Goal: Task Accomplishment & Management: Use online tool/utility

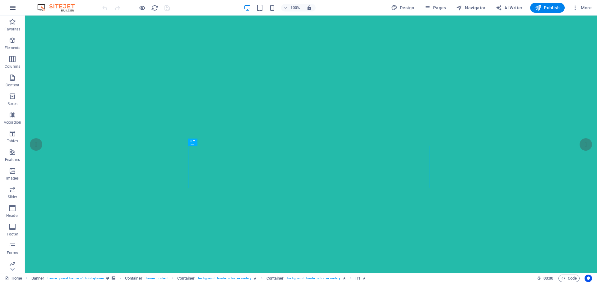
click at [12, 8] on icon "button" at bounding box center [12, 7] width 7 height 7
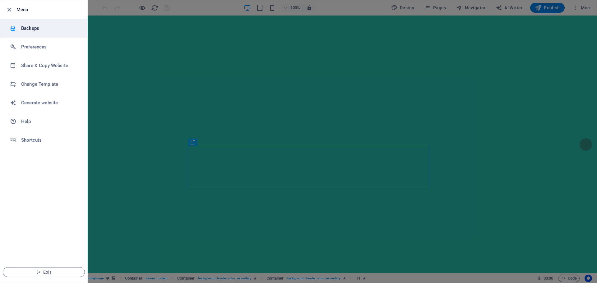
click at [30, 28] on h6 "Backups" at bounding box center [49, 28] width 57 height 7
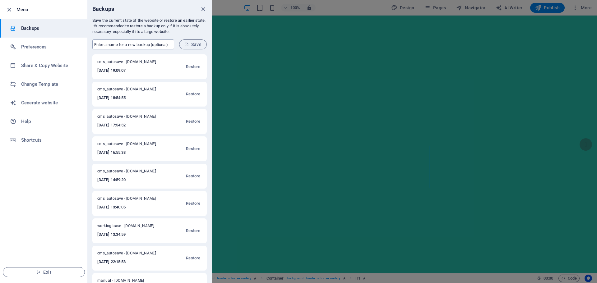
click at [124, 44] on input "text" at bounding box center [133, 44] width 82 height 10
type input "Oct7Base"
click at [196, 43] on span "Save" at bounding box center [192, 44] width 17 height 5
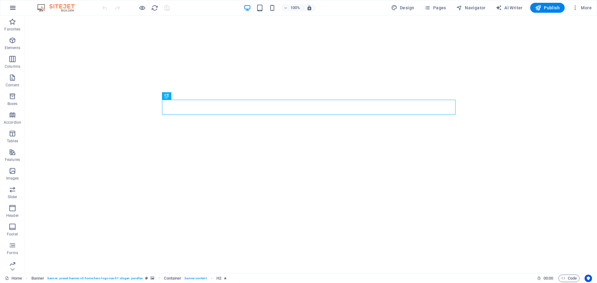
click at [14, 11] on icon "button" at bounding box center [12, 7] width 7 height 7
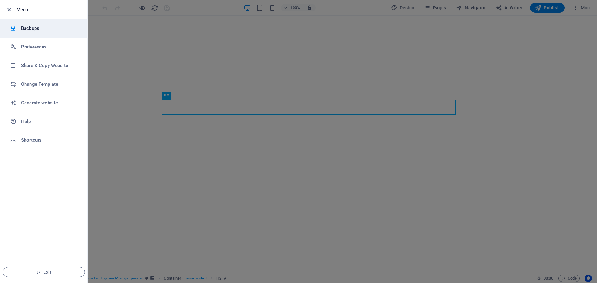
click at [25, 30] on h6 "Backups" at bounding box center [49, 28] width 57 height 7
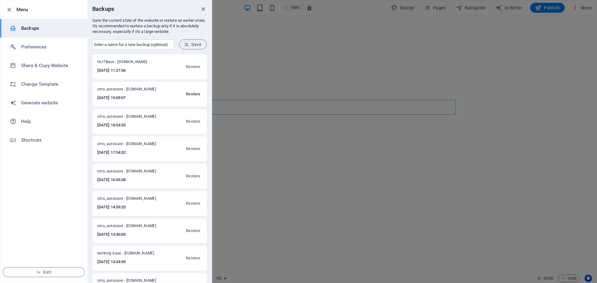
click at [187, 94] on span "Restore" at bounding box center [193, 93] width 14 height 7
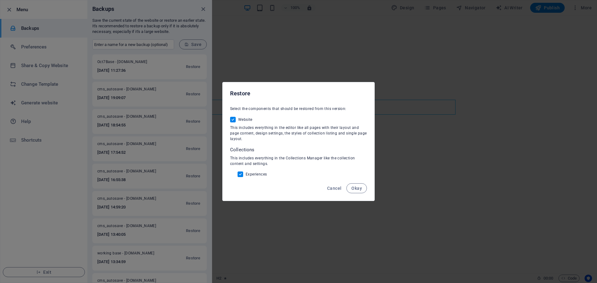
drag, startPoint x: 359, startPoint y: 187, endPoint x: 401, endPoint y: 193, distance: 42.0
click at [401, 193] on div "Restore Select the components that should be restored from this version: Websit…" at bounding box center [298, 141] width 597 height 283
click at [329, 189] on span "Cancel" at bounding box center [334, 188] width 14 height 5
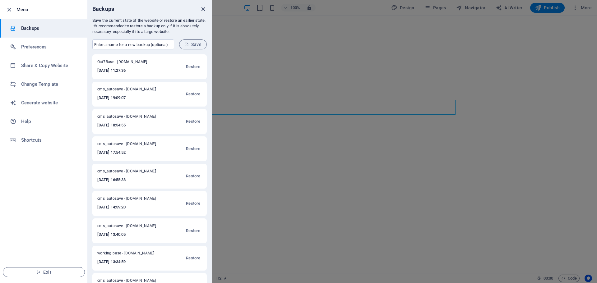
click at [201, 10] on icon "close" at bounding box center [203, 9] width 7 height 7
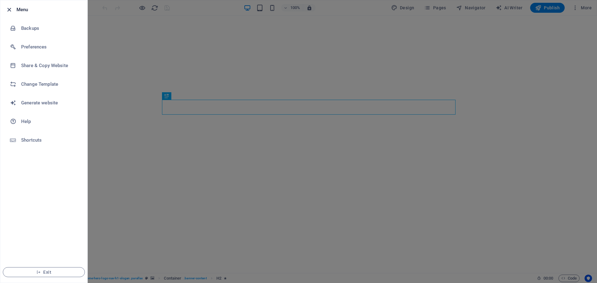
click at [9, 9] on icon "button" at bounding box center [9, 9] width 7 height 7
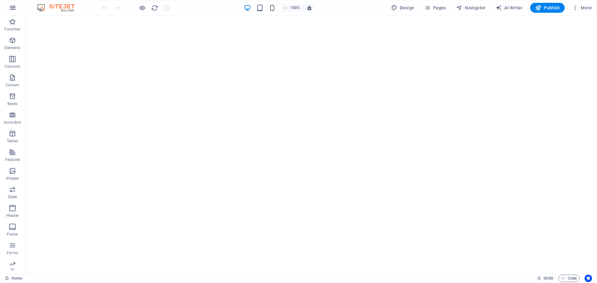
click at [15, 7] on icon "button" at bounding box center [12, 7] width 7 height 7
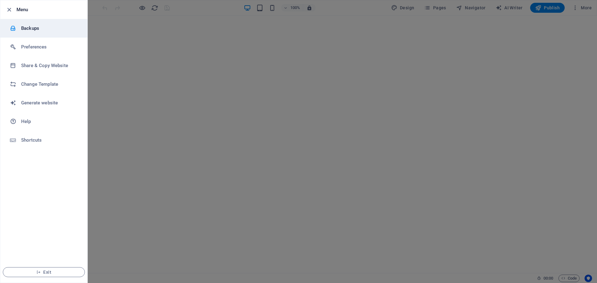
click at [29, 31] on h6 "Backups" at bounding box center [49, 28] width 57 height 7
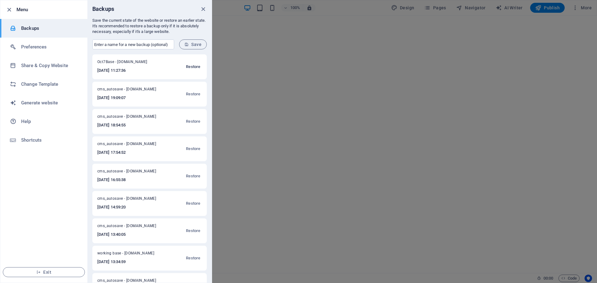
click at [191, 66] on span "Restore" at bounding box center [193, 66] width 14 height 7
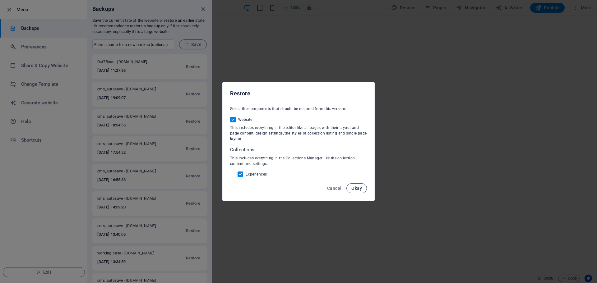
click at [359, 186] on span "Okay" at bounding box center [356, 188] width 11 height 5
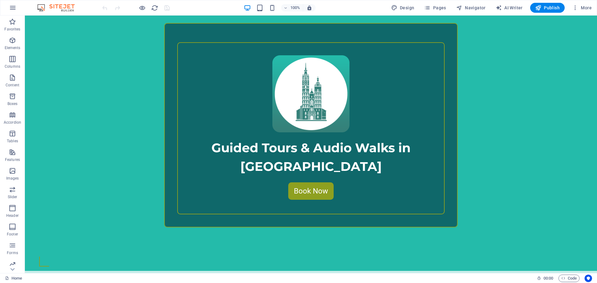
scroll to position [264, 0]
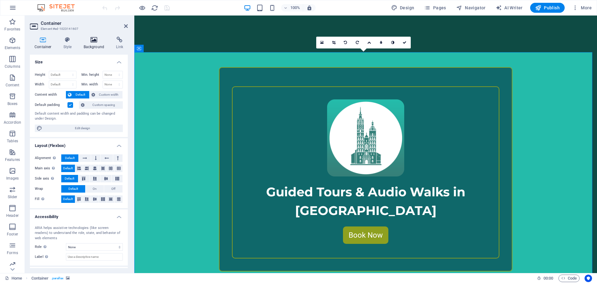
click at [93, 42] on icon at bounding box center [94, 40] width 30 height 6
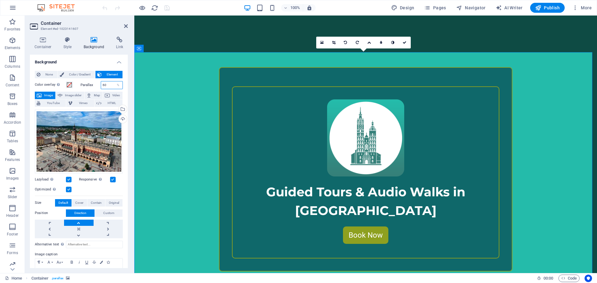
click at [109, 84] on input "60" at bounding box center [112, 84] width 22 height 7
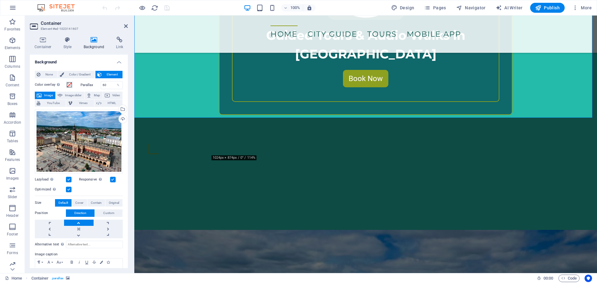
scroll to position [419, 0]
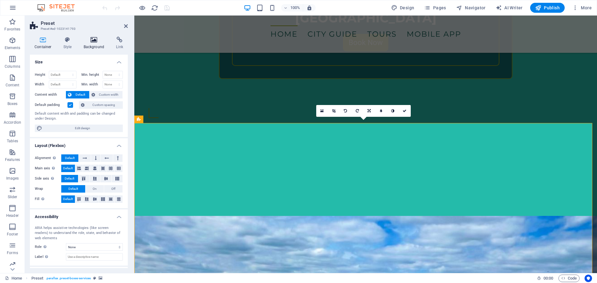
click at [91, 43] on h4 "Background" at bounding box center [95, 43] width 33 height 13
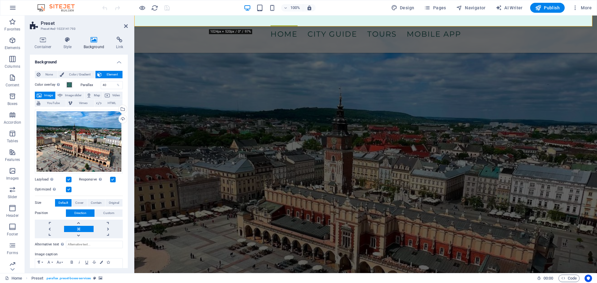
scroll to position [667, 0]
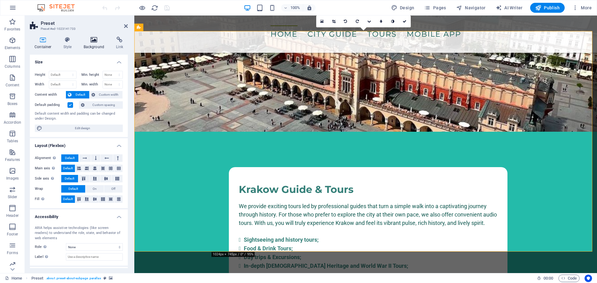
click at [94, 44] on h4 "Background" at bounding box center [95, 43] width 33 height 13
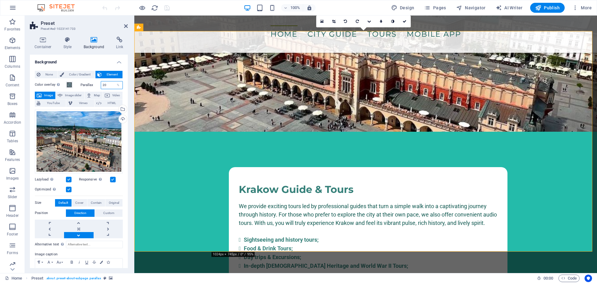
drag, startPoint x: 107, startPoint y: 85, endPoint x: 102, endPoint y: 85, distance: 5.3
click at [102, 85] on input "20" at bounding box center [112, 84] width 22 height 7
type input "40"
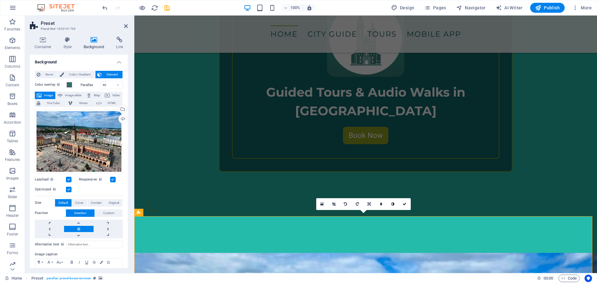
scroll to position [326, 0]
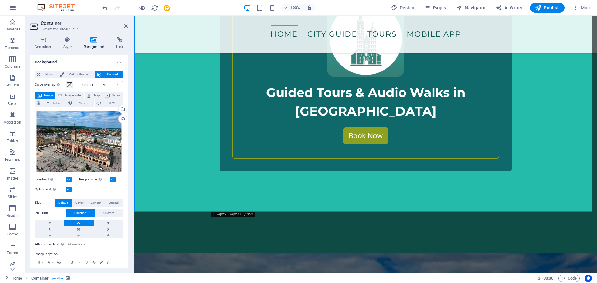
drag, startPoint x: 109, startPoint y: 86, endPoint x: 91, endPoint y: 84, distance: 18.8
click at [91, 84] on div "Parallax 60 %" at bounding box center [101, 85] width 43 height 8
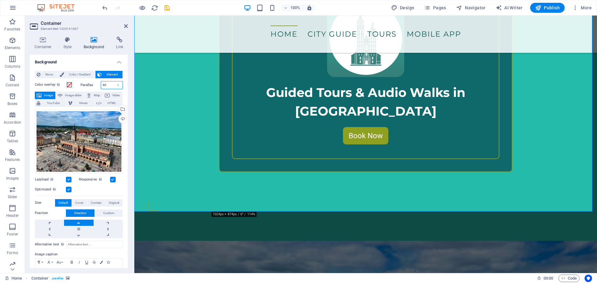
type input "40"
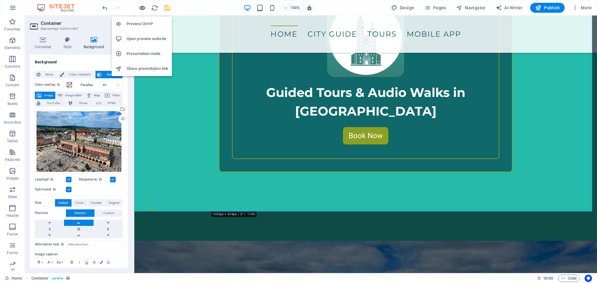
click at [141, 9] on icon "button" at bounding box center [142, 7] width 7 height 7
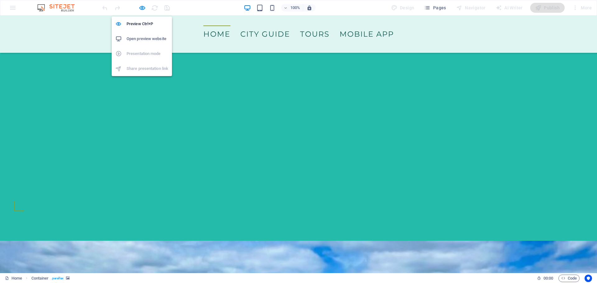
click at [143, 39] on h6 "Open preview website" at bounding box center [147, 38] width 42 height 7
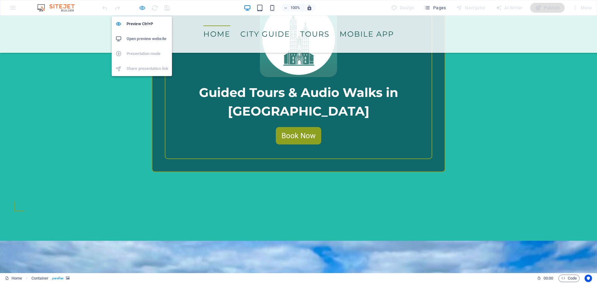
click at [140, 9] on icon "button" at bounding box center [142, 7] width 7 height 7
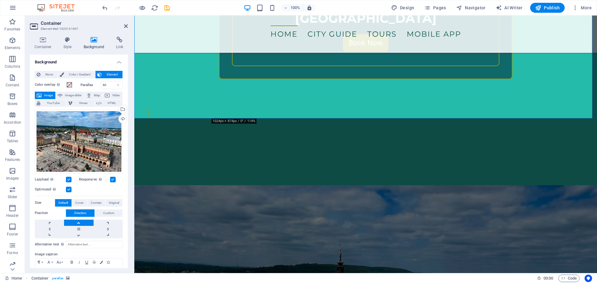
scroll to position [419, 0]
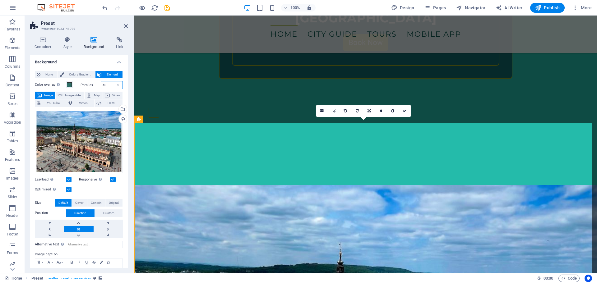
click at [98, 86] on div "Parallax 40 %" at bounding box center [101, 85] width 43 height 8
type input "50"
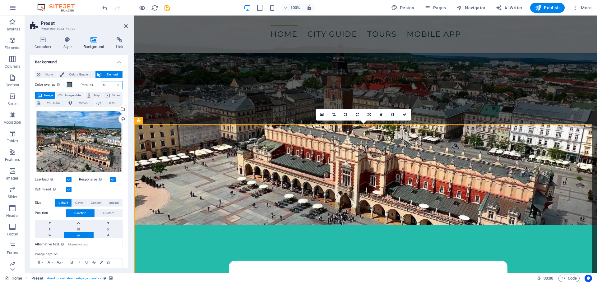
drag, startPoint x: 107, startPoint y: 84, endPoint x: 92, endPoint y: 83, distance: 15.2
click at [92, 83] on div "Parallax 40 %" at bounding box center [101, 85] width 43 height 8
type input "60"
click at [168, 8] on icon "save" at bounding box center [166, 7] width 7 height 7
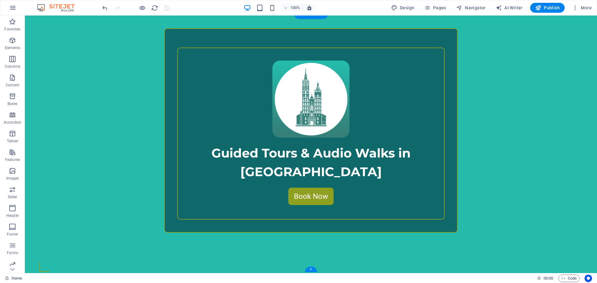
scroll to position [264, 0]
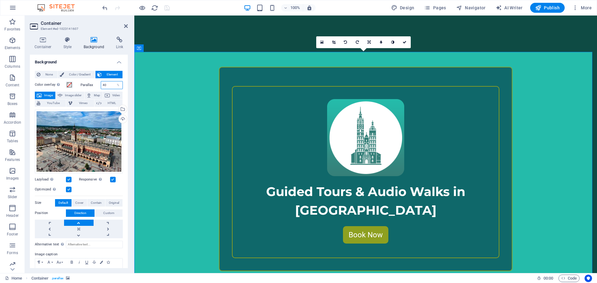
click at [108, 81] on input "40" at bounding box center [112, 84] width 22 height 7
click at [107, 81] on input "40" at bounding box center [112, 84] width 22 height 7
type input "60"
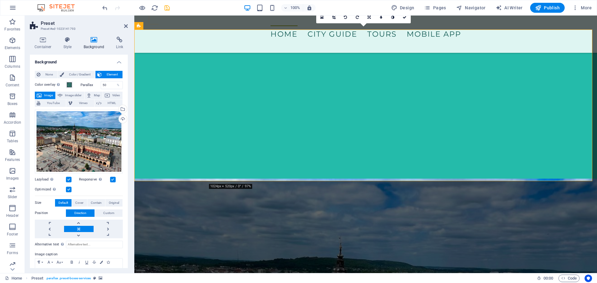
scroll to position [513, 0]
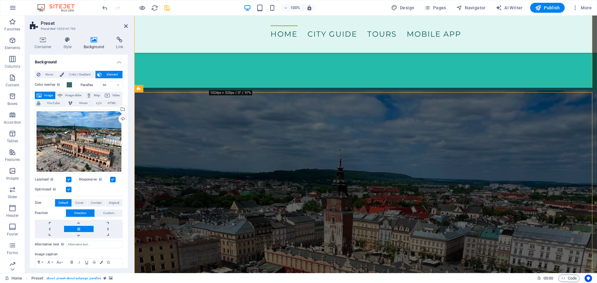
scroll to position [606, 0]
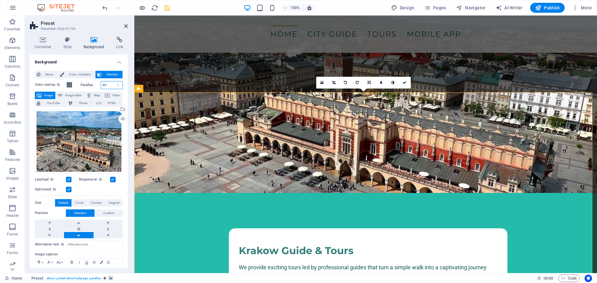
drag, startPoint x: 109, startPoint y: 85, endPoint x: 90, endPoint y: 85, distance: 19.6
click at [90, 85] on div "Parallax 60 %" at bounding box center [101, 85] width 43 height 8
type input "30"
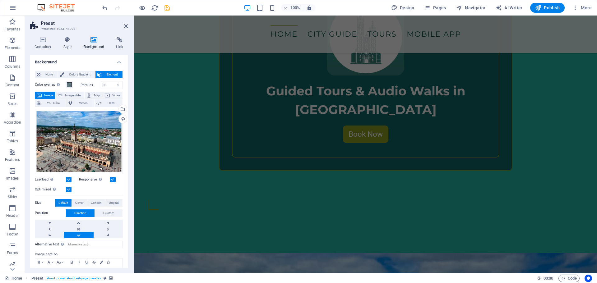
scroll to position [327, 0]
click at [171, 7] on div "100% Design Pages Navigator AI Writer Publish More" at bounding box center [347, 8] width 493 height 10
click at [168, 7] on icon "save" at bounding box center [166, 7] width 7 height 7
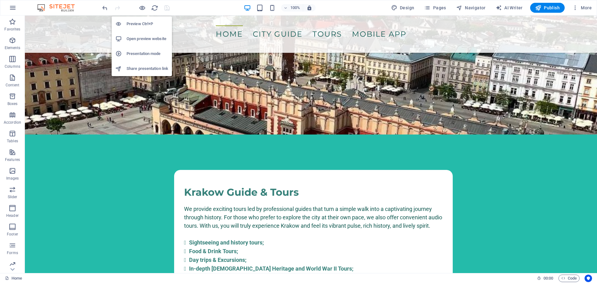
click at [145, 38] on h6 "Open preview website" at bounding box center [147, 38] width 42 height 7
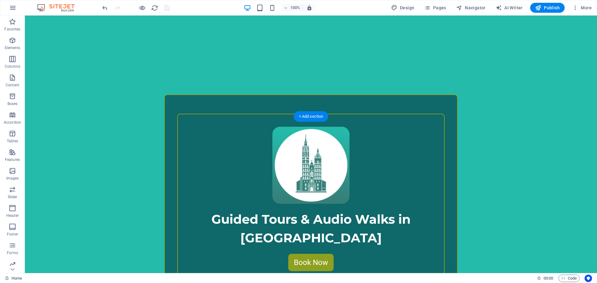
scroll to position [199, 0]
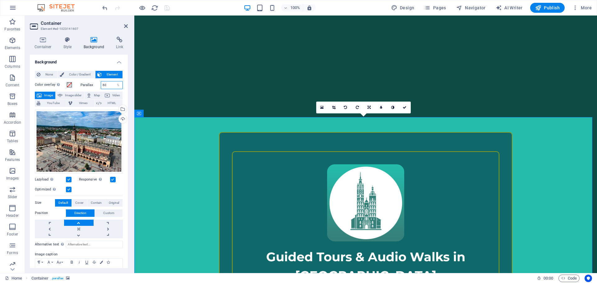
drag, startPoint x: 108, startPoint y: 85, endPoint x: 97, endPoint y: 85, distance: 11.8
click at [97, 85] on div "Parallax 60 %" at bounding box center [101, 85] width 43 height 8
type input "50"
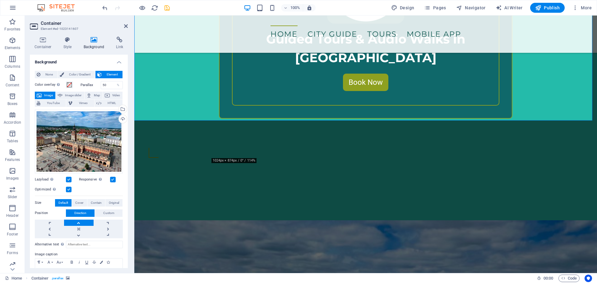
scroll to position [417, 0]
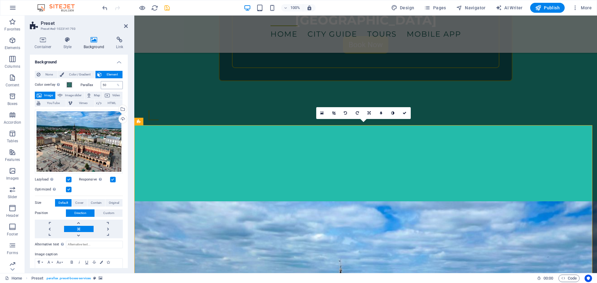
drag, startPoint x: 113, startPoint y: 86, endPoint x: 105, endPoint y: 86, distance: 8.7
click at [105, 86] on div "50 %" at bounding box center [112, 85] width 22 height 8
drag, startPoint x: 105, startPoint y: 86, endPoint x: 101, endPoint y: 86, distance: 3.7
click at [101, 86] on input "50" at bounding box center [112, 84] width 22 height 7
type input "40"
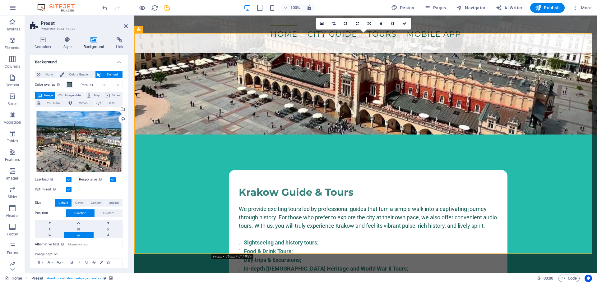
scroll to position [665, 0]
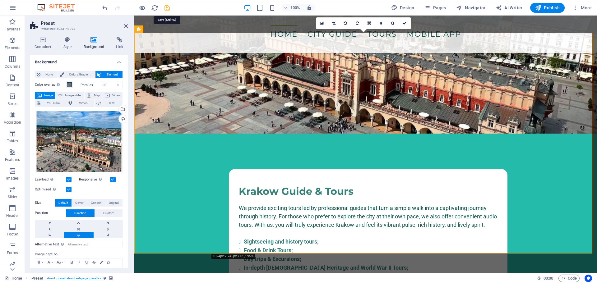
click at [169, 10] on icon "save" at bounding box center [166, 7] width 7 height 7
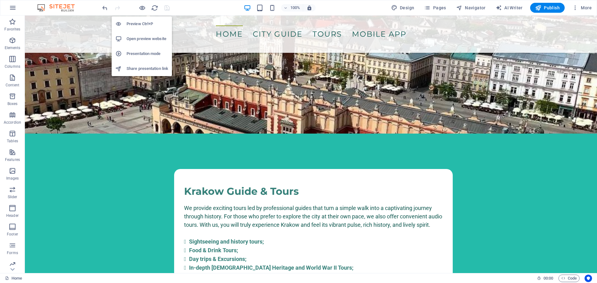
click at [142, 42] on h6 "Open preview website" at bounding box center [147, 38] width 42 height 7
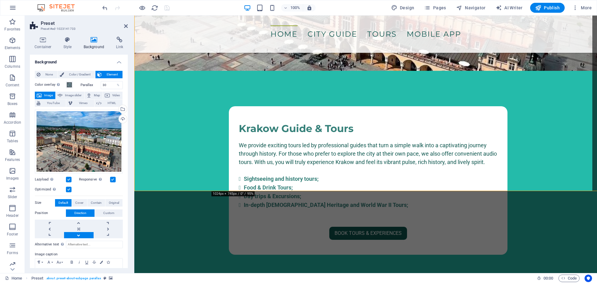
scroll to position [728, 0]
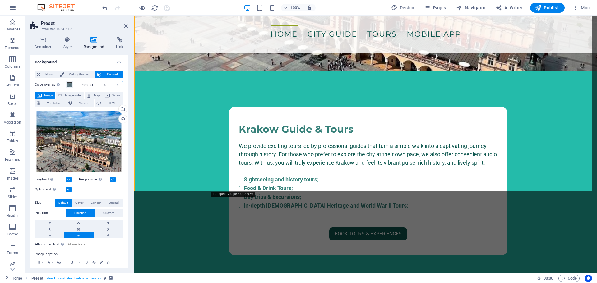
drag, startPoint x: 110, startPoint y: 86, endPoint x: 99, endPoint y: 86, distance: 11.2
click at [99, 86] on div "Parallax 30 %" at bounding box center [101, 85] width 43 height 8
type input "20"
click at [167, 8] on icon "save" at bounding box center [166, 7] width 7 height 7
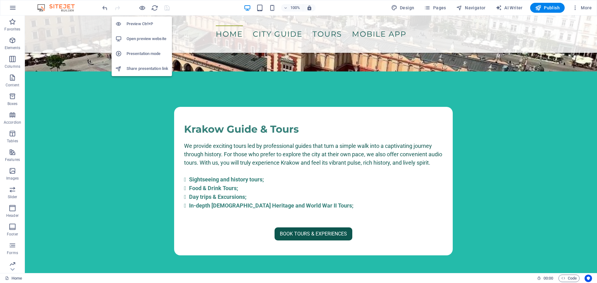
click at [141, 37] on h6 "Open preview website" at bounding box center [147, 38] width 42 height 7
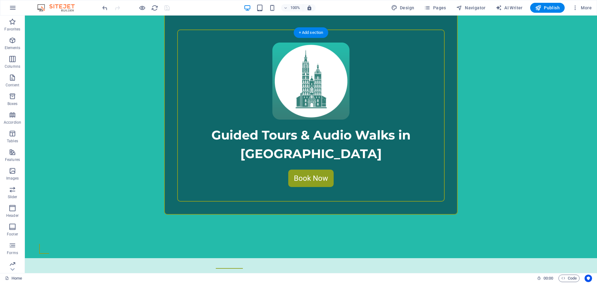
scroll to position [283, 0]
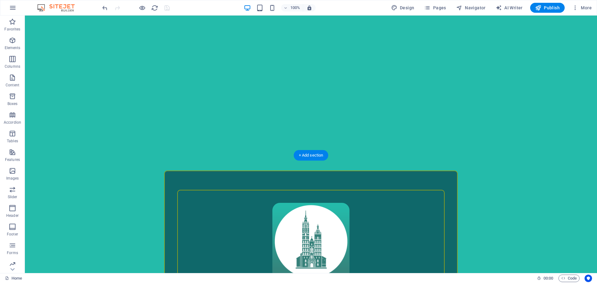
scroll to position [160, 0]
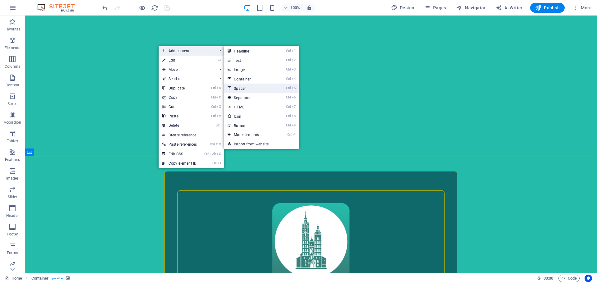
click at [247, 85] on link "Ctrl 5 Spacer" at bounding box center [249, 88] width 51 height 9
select select "px"
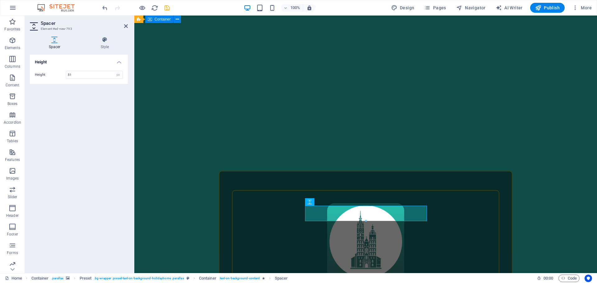
type input "52"
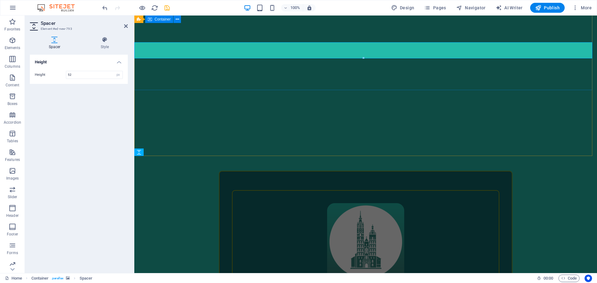
click at [195, 156] on div "Guided Tours & Audio Walks in Krakow Book Now" at bounding box center [365, 273] width 462 height 234
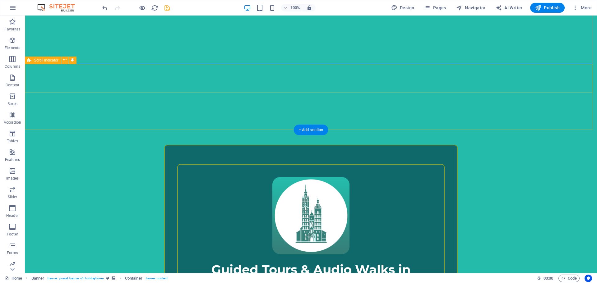
scroll to position [186, 0]
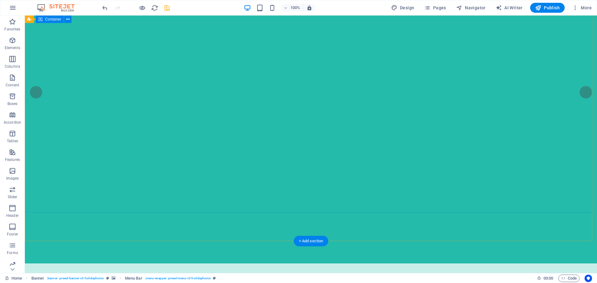
scroll to position [0, 0]
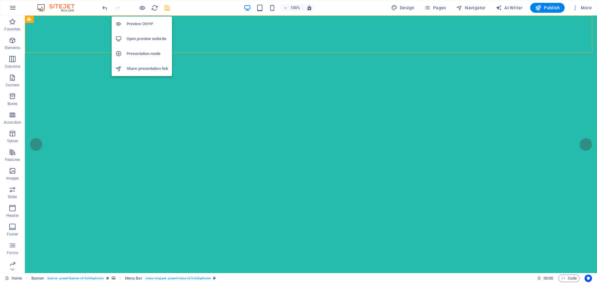
click at [141, 23] on h6 "Preview Ctrl+P" at bounding box center [147, 23] width 42 height 7
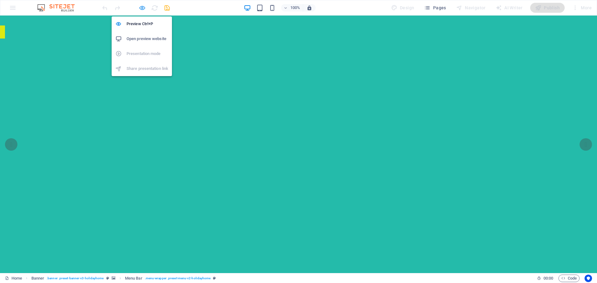
click at [144, 7] on icon "button" at bounding box center [142, 7] width 7 height 7
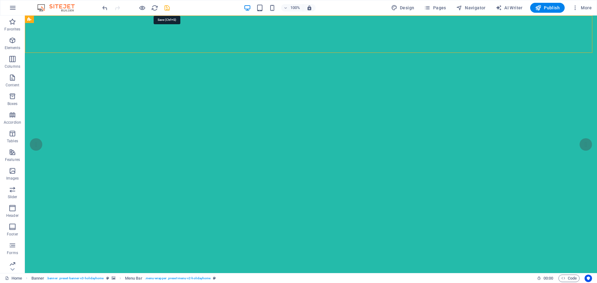
click at [163, 8] on icon "save" at bounding box center [166, 7] width 7 height 7
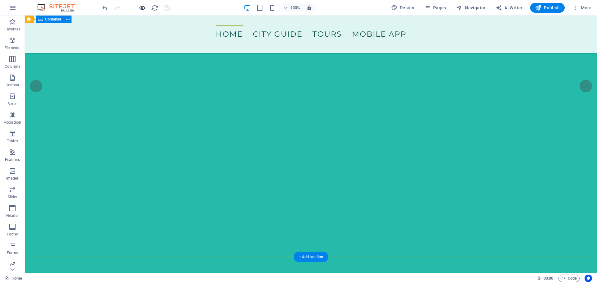
scroll to position [58, 0]
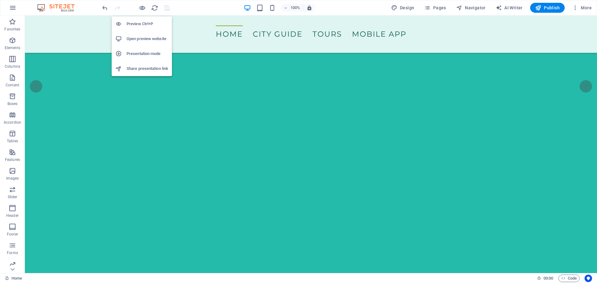
click at [143, 37] on h6 "Open preview website" at bounding box center [147, 38] width 42 height 7
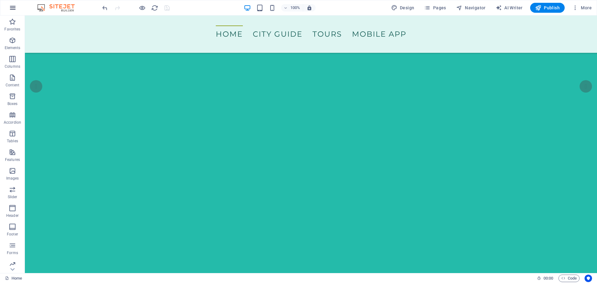
click at [13, 7] on icon "button" at bounding box center [12, 7] width 7 height 7
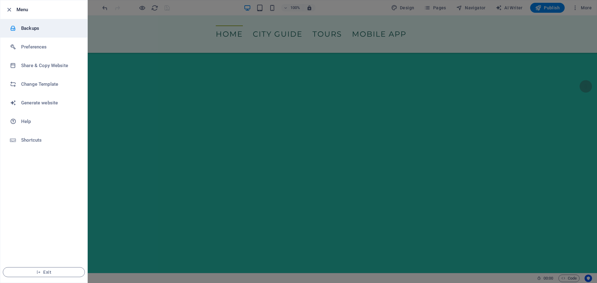
click at [23, 27] on h6 "Backups" at bounding box center [49, 28] width 57 height 7
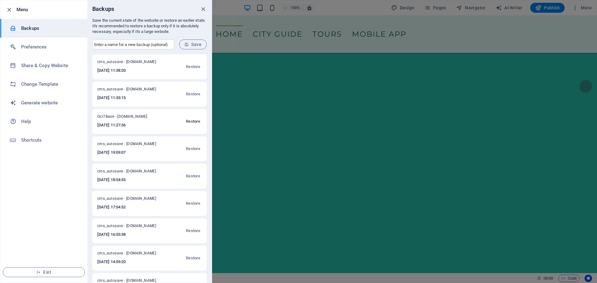
click at [188, 123] on span "Restore" at bounding box center [193, 121] width 14 height 7
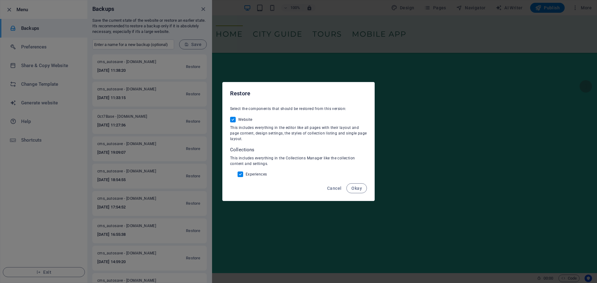
click at [357, 191] on span "Okay" at bounding box center [356, 188] width 11 height 5
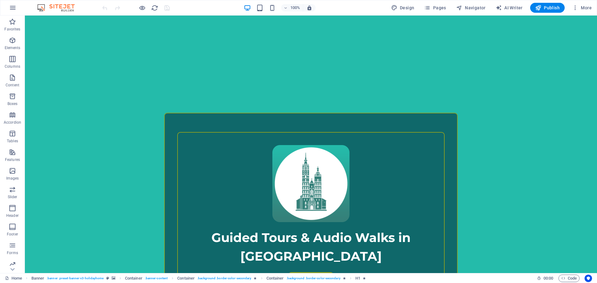
scroll to position [218, 0]
